Goal: Task Accomplishment & Management: Manage account settings

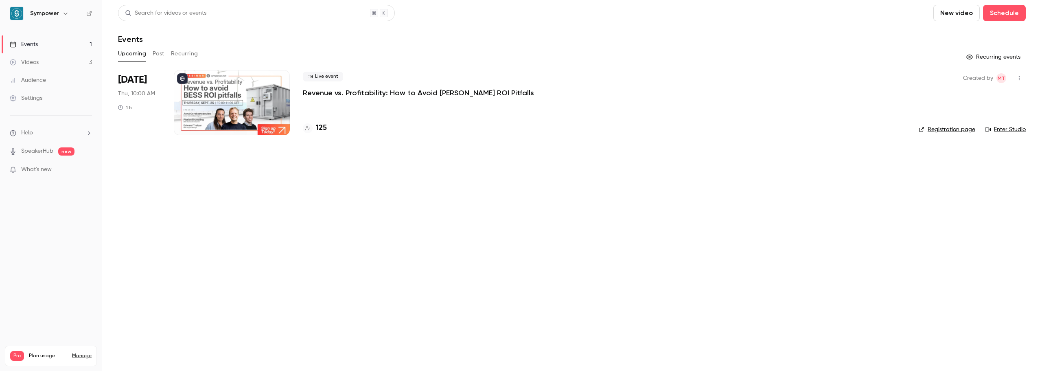
click at [363, 92] on p "Revenue vs. Profitability: How to Avoid [PERSON_NAME] ROI Pitfalls" at bounding box center [418, 93] width 231 height 10
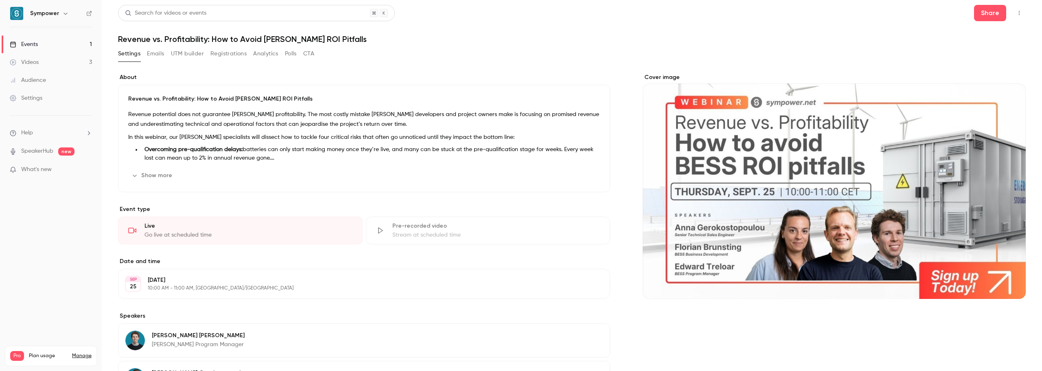
click at [163, 54] on button "Emails" at bounding box center [155, 53] width 17 height 13
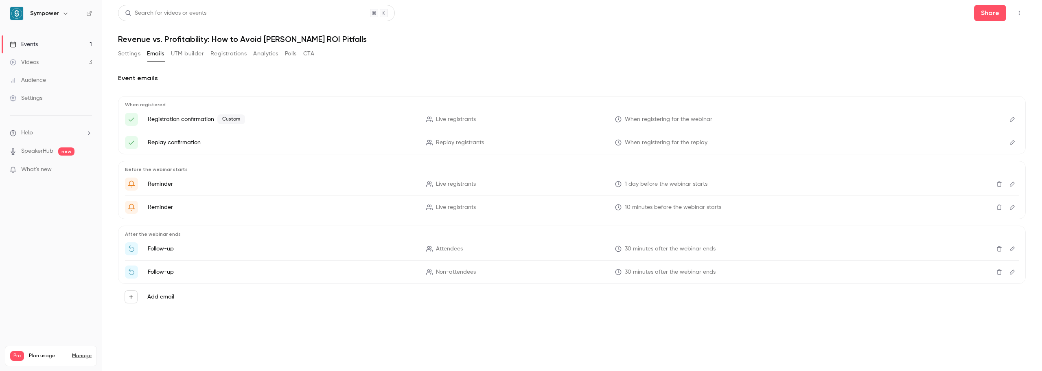
click at [187, 55] on button "UTM builder" at bounding box center [187, 53] width 33 height 13
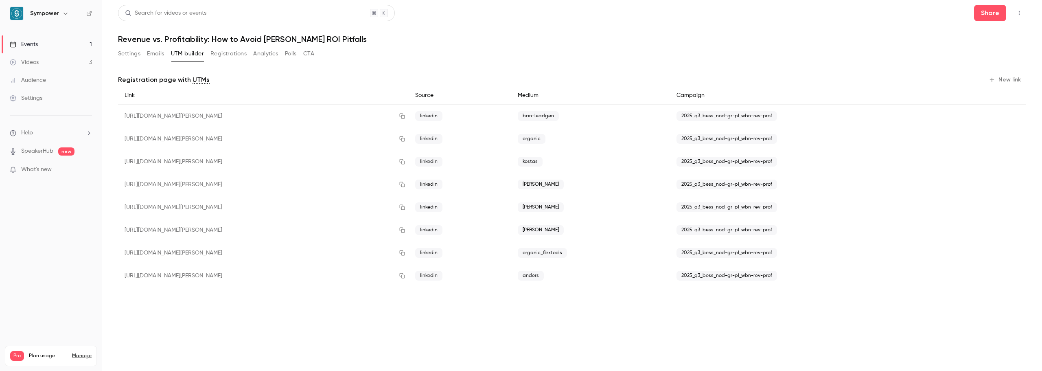
click at [231, 57] on button "Registrations" at bounding box center [228, 53] width 36 height 13
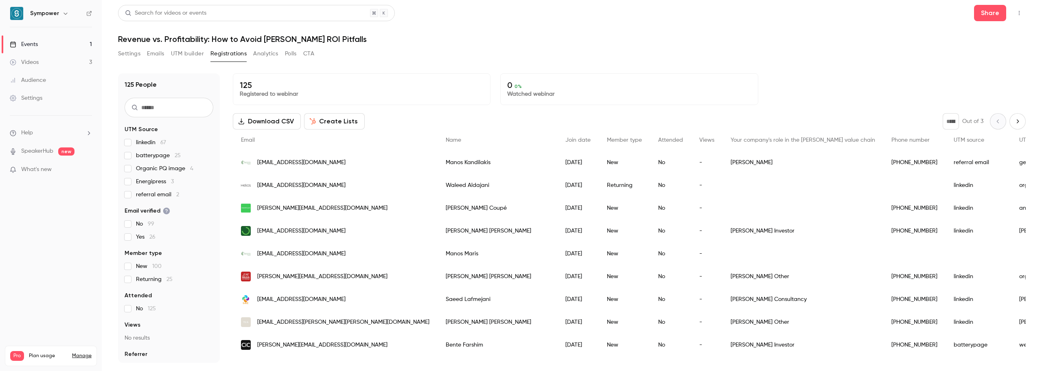
click at [131, 52] on button "Settings" at bounding box center [129, 53] width 22 height 13
